Goal: Task Accomplishment & Management: Manage account settings

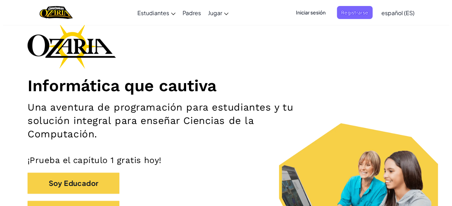
scroll to position [39, 0]
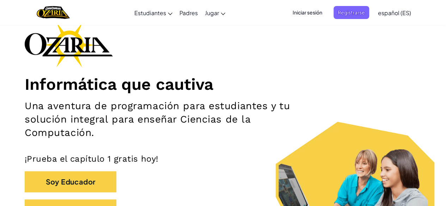
click at [299, 13] on span "Iniciar sesión" at bounding box center [308, 12] width 38 height 13
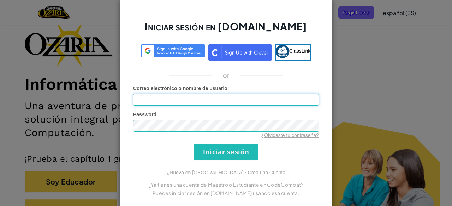
type input "MariaFernanda1907"
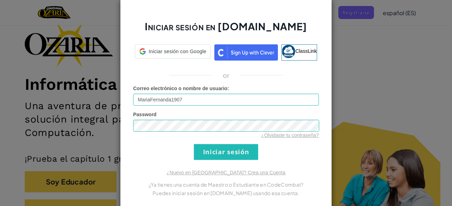
click at [254, 95] on input "MariaFernanda1907" at bounding box center [226, 100] width 186 height 12
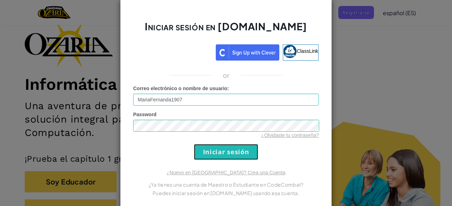
click at [238, 150] on input "Iniciar sesión" at bounding box center [226, 152] width 64 height 16
